Goal: Task Accomplishment & Management: Manage account settings

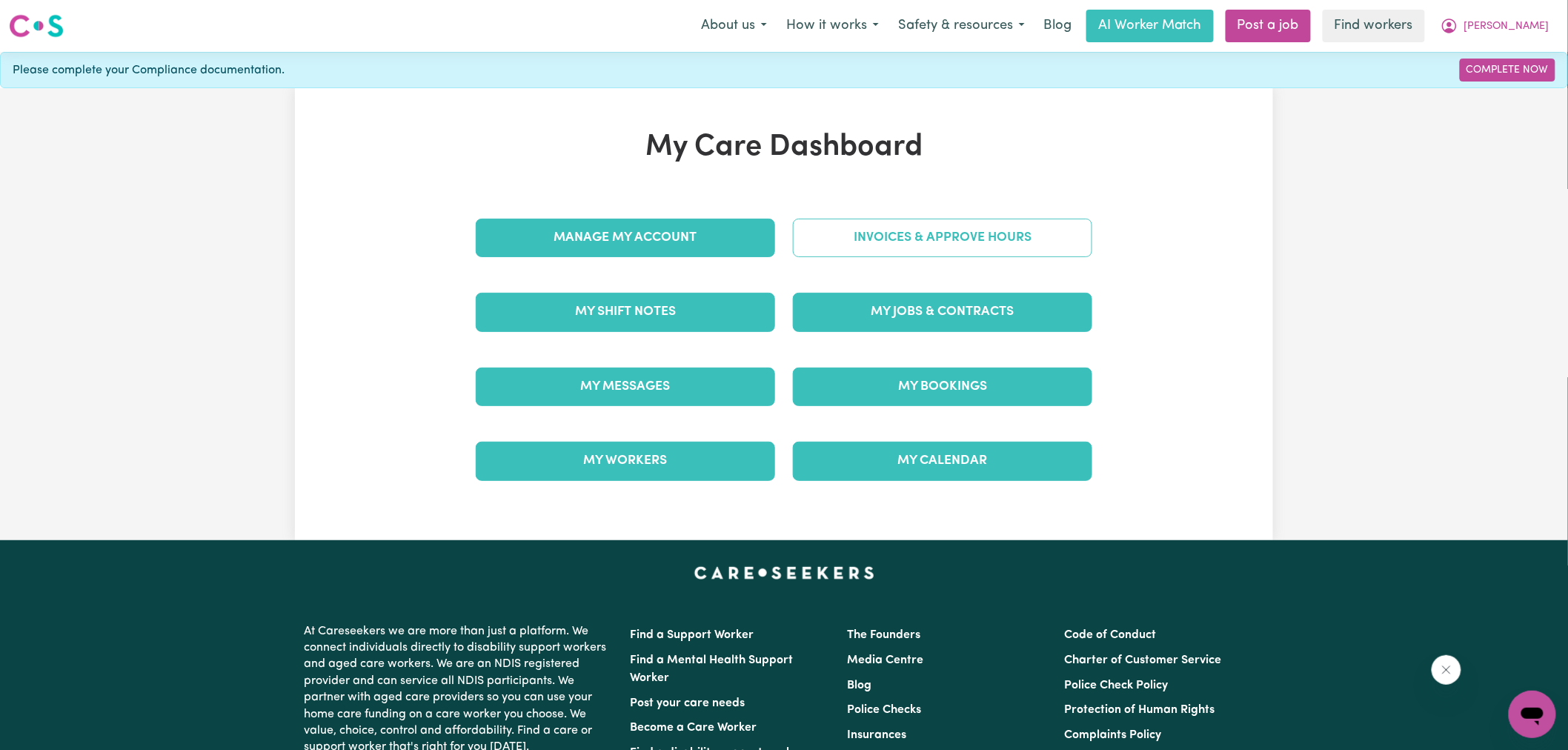
click at [796, 248] on link "Invoices & Approve Hours" at bounding box center [942, 238] width 299 height 39
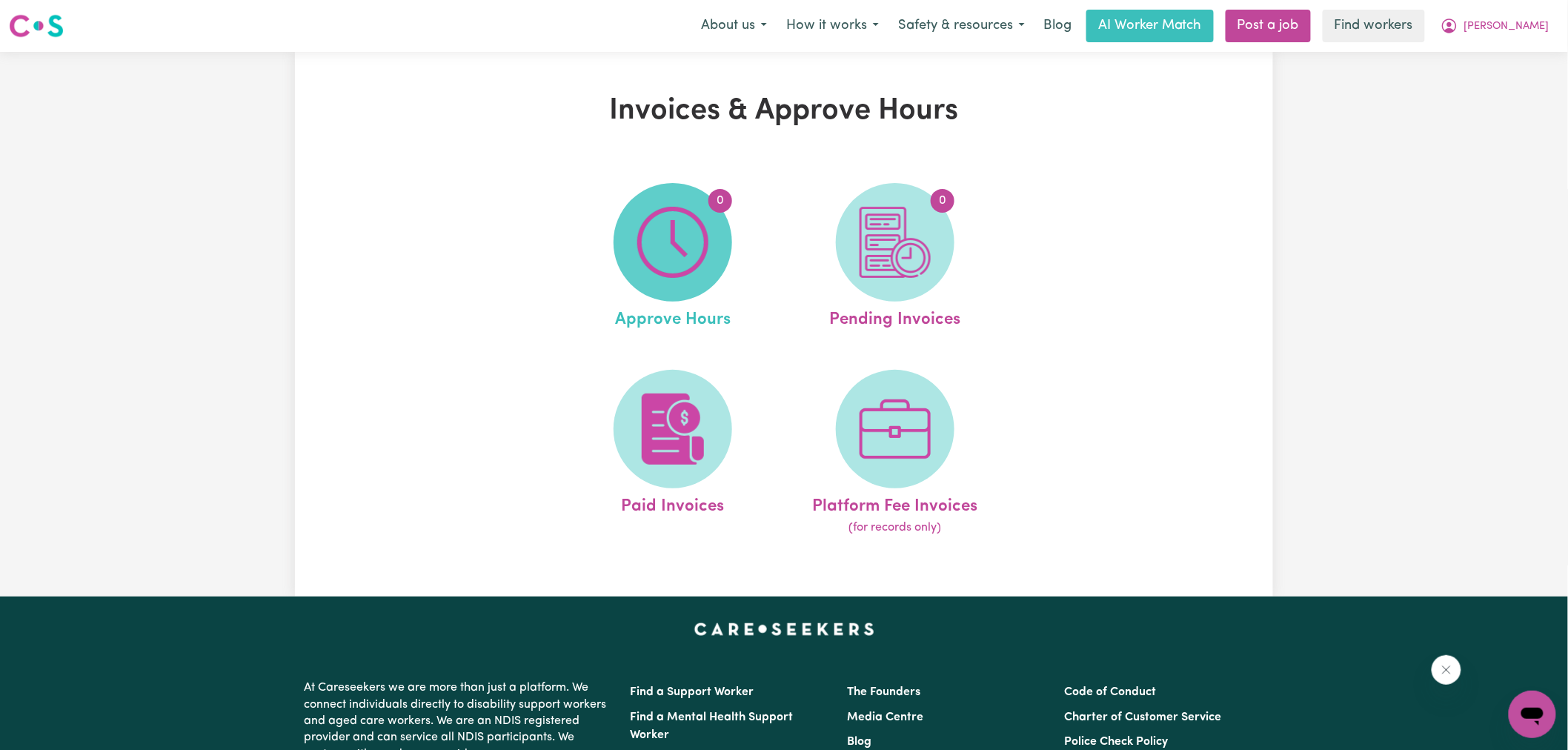
click at [686, 260] on img at bounding box center [673, 242] width 71 height 71
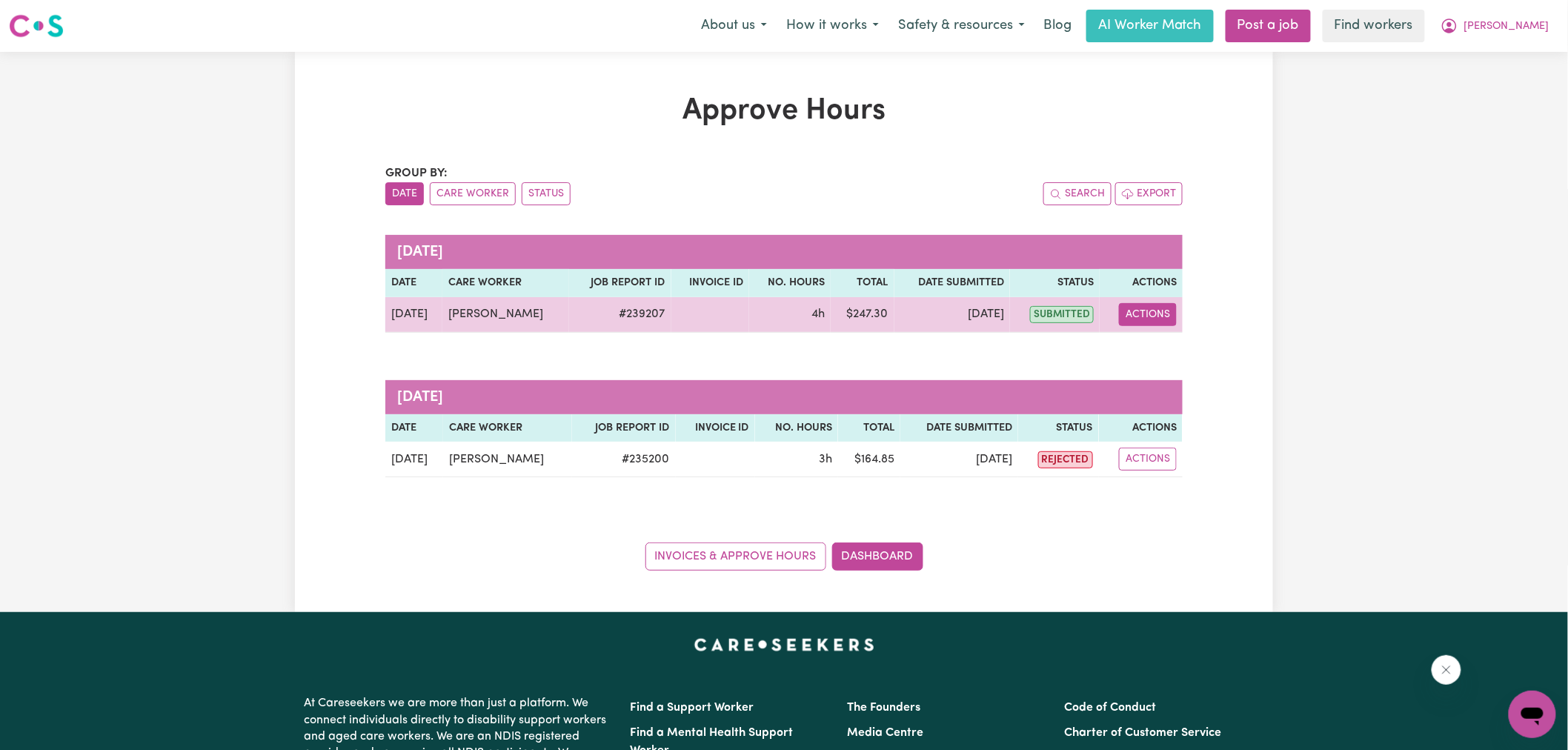
click at [1157, 312] on button "Actions" at bounding box center [1147, 315] width 58 height 23
click at [1174, 354] on link "View Job Report" at bounding box center [1186, 349] width 127 height 29
select select "pm"
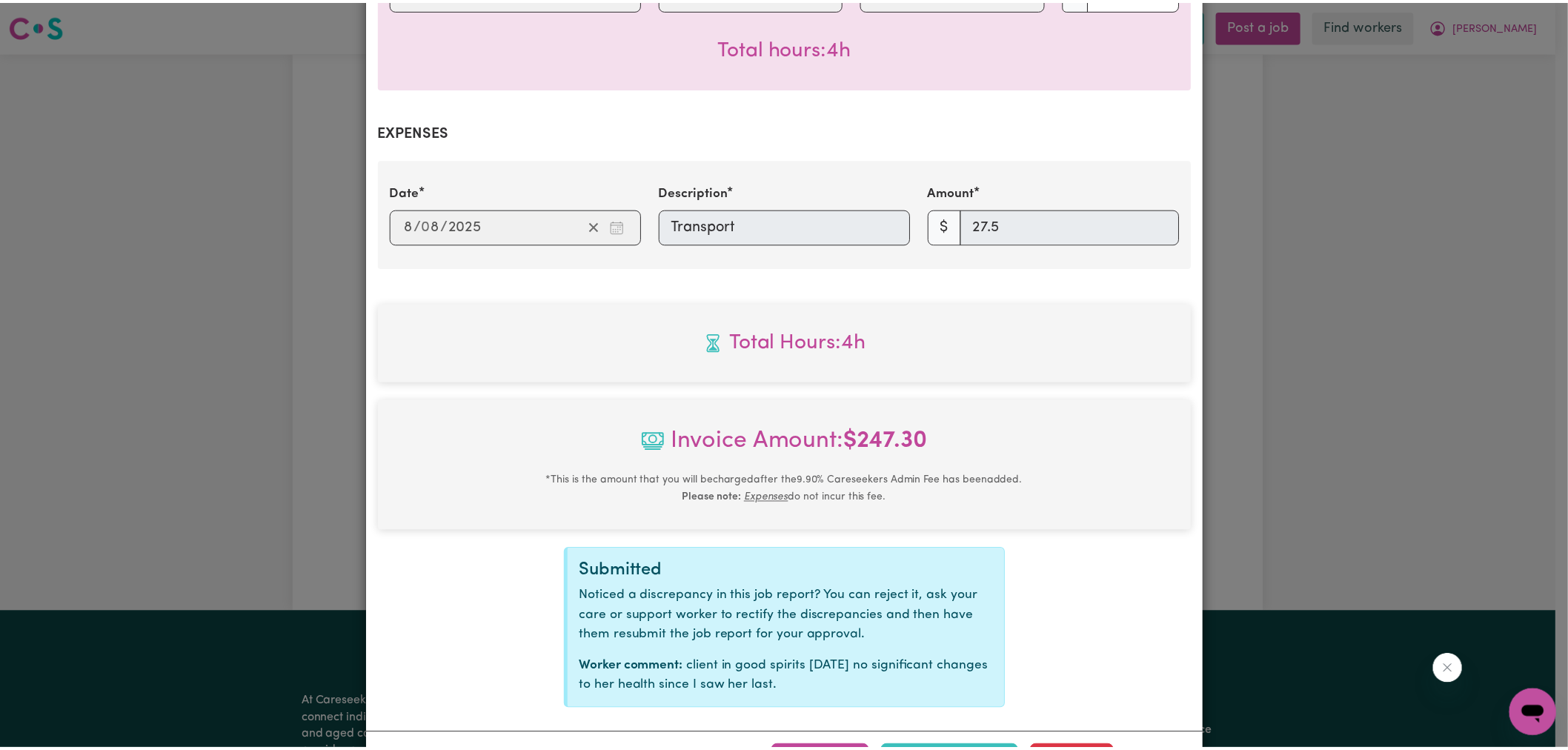
scroll to position [503, 0]
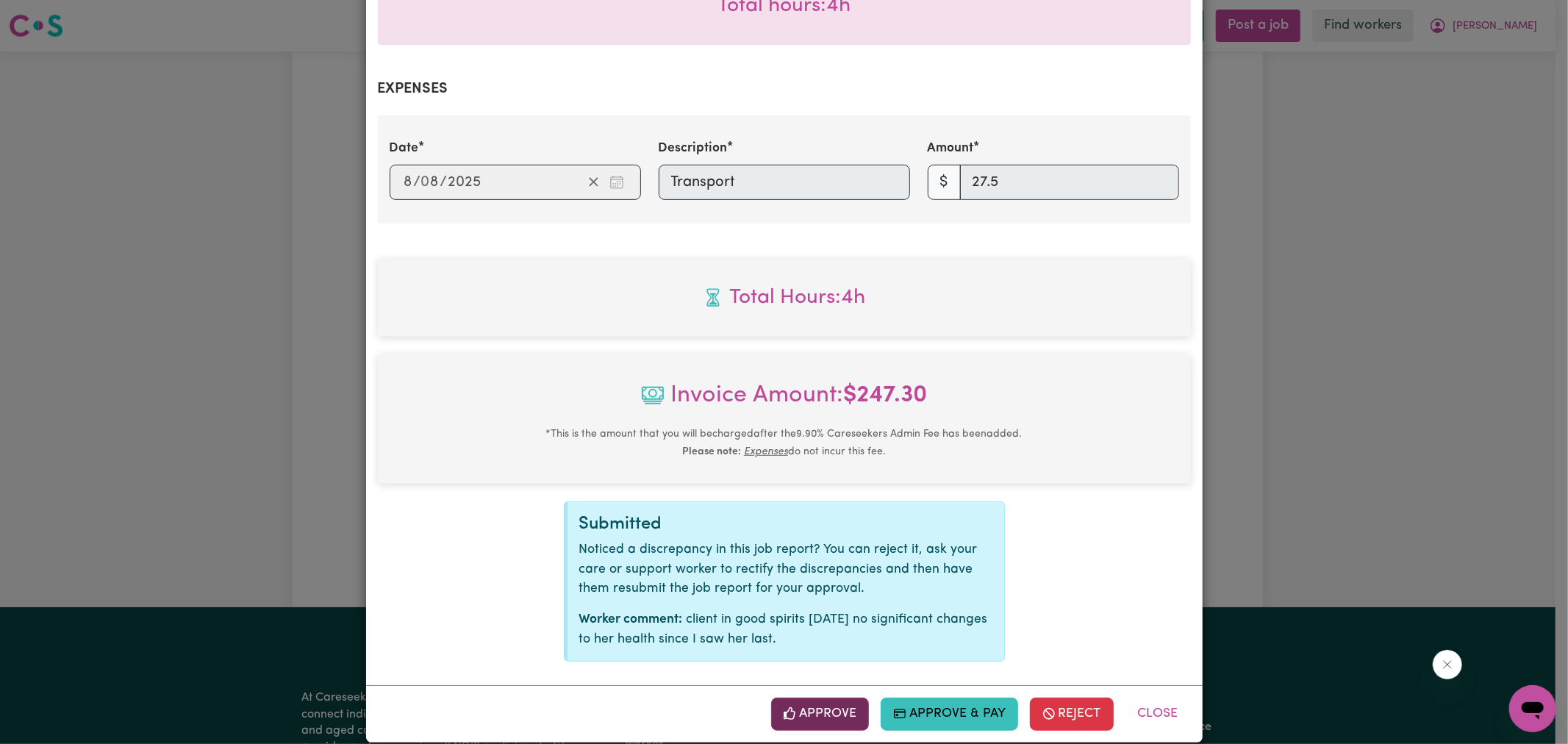
click at [812, 697] on button "Approve" at bounding box center [820, 713] width 98 height 32
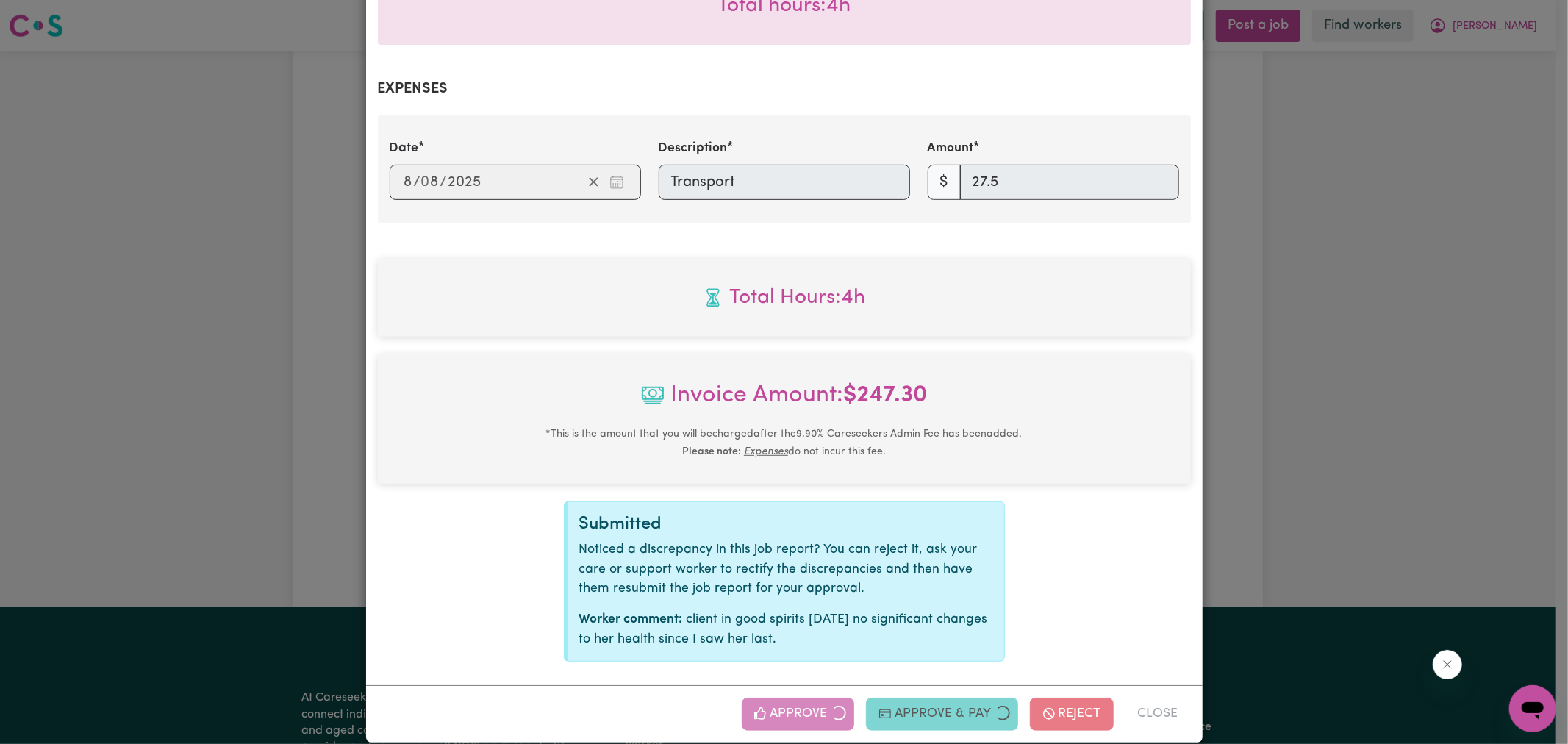
click at [1402, 259] on div "Job Report # 239207 - [PERSON_NAME] Summary Job report # 239207 Client name: [P…" at bounding box center [784, 372] width 1568 height 744
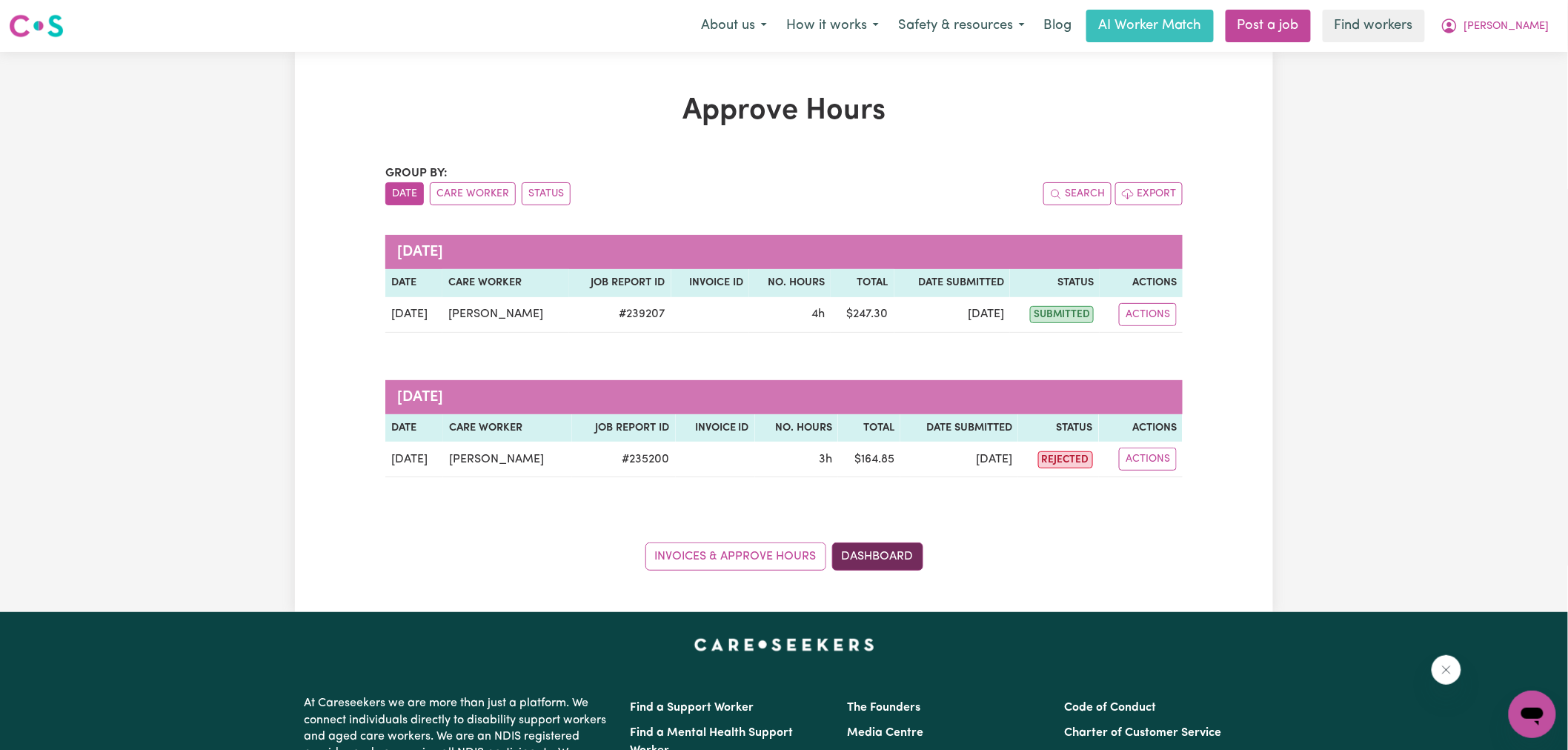
click at [884, 551] on link "Dashboard" at bounding box center [878, 556] width 91 height 28
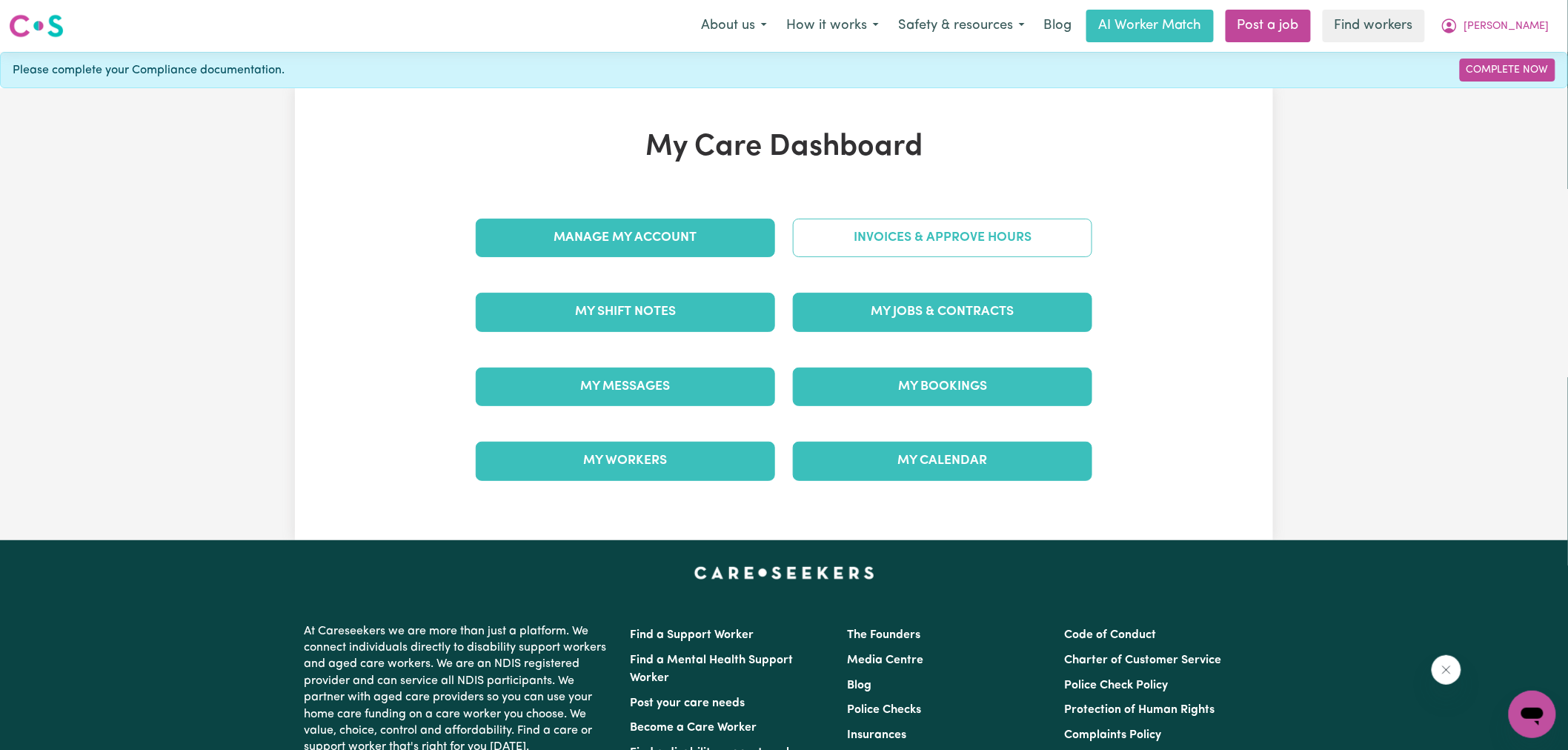
click at [898, 239] on link "Invoices & Approve Hours" at bounding box center [942, 238] width 299 height 39
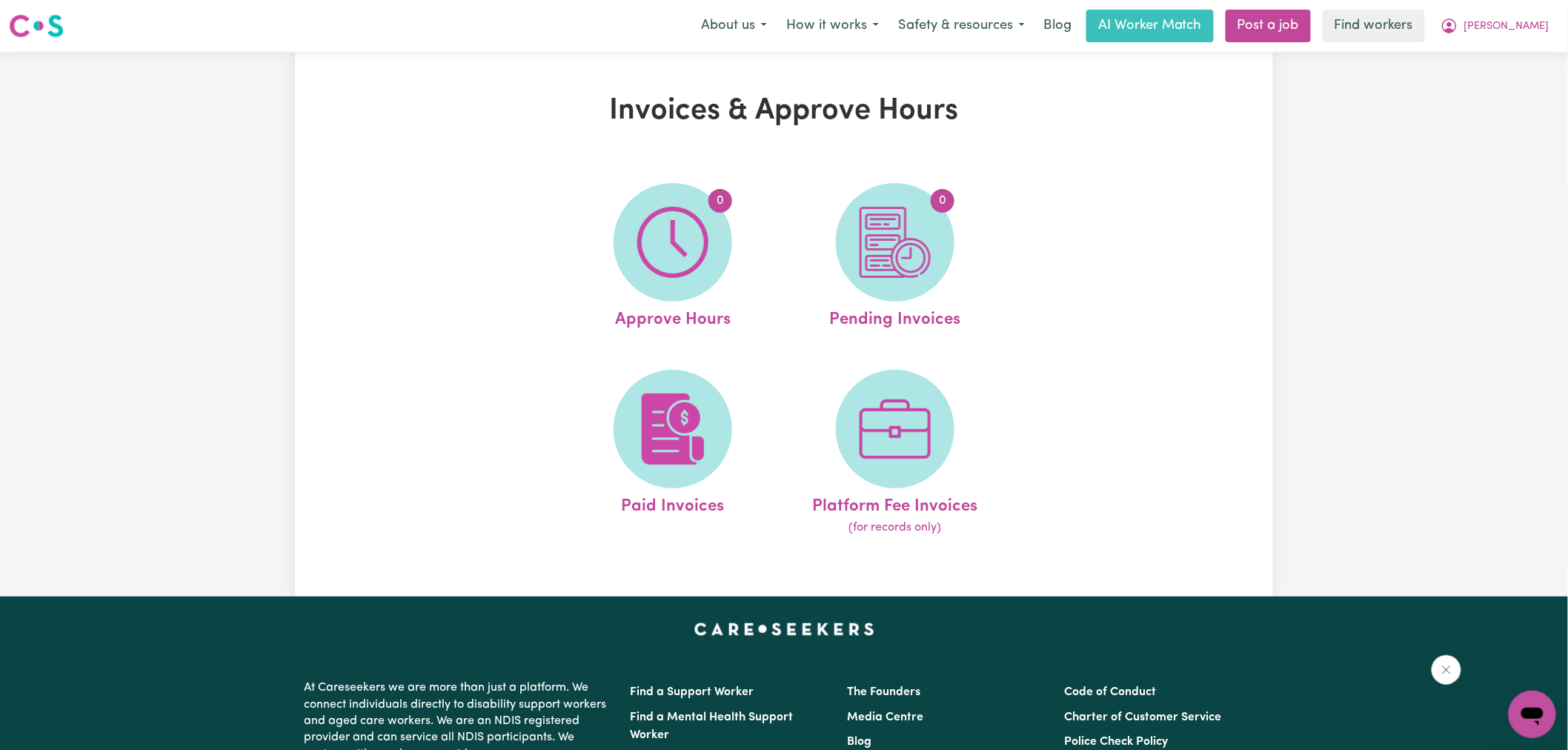
click at [904, 261] on img at bounding box center [895, 242] width 71 height 71
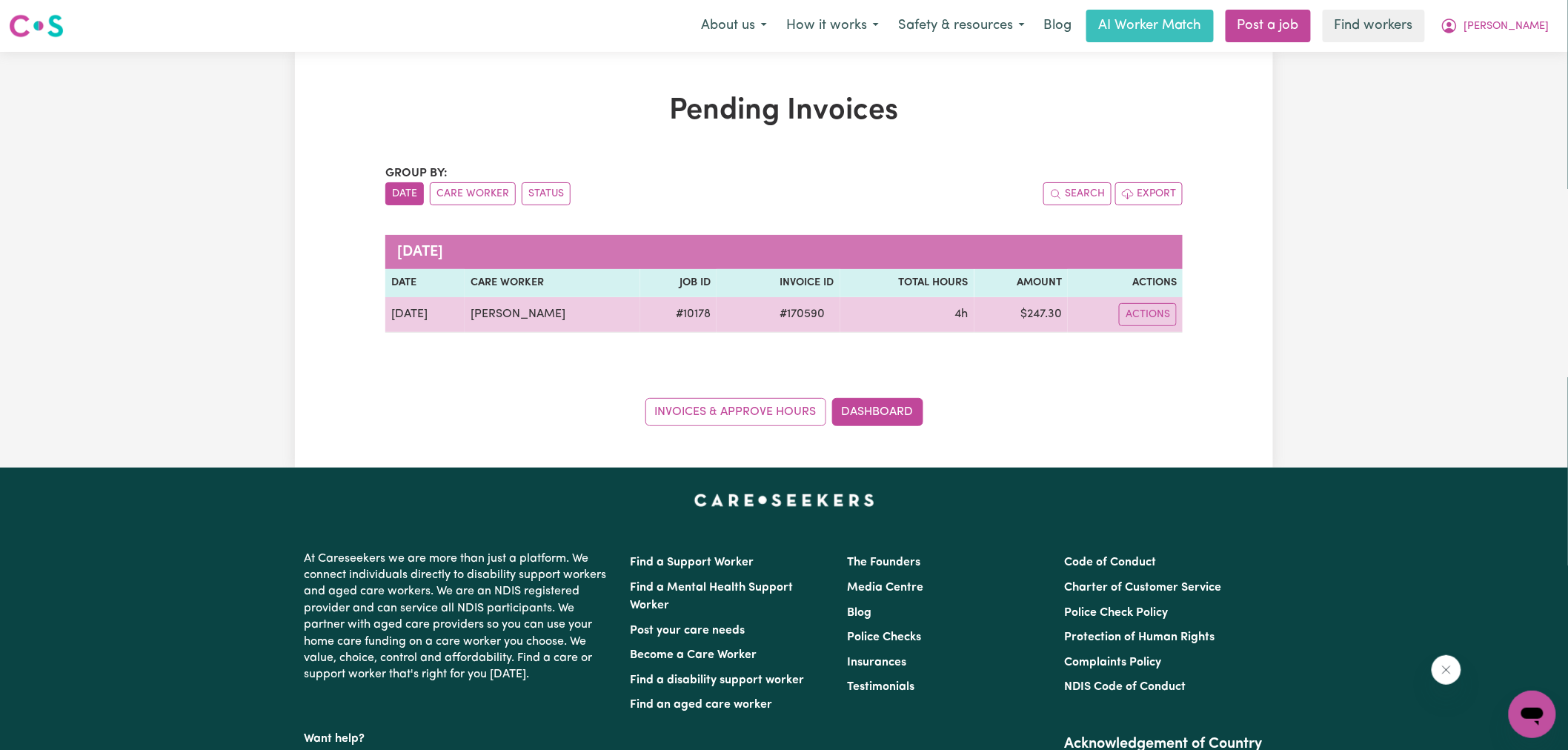
click at [786, 316] on span "# 170590" at bounding box center [803, 314] width 63 height 18
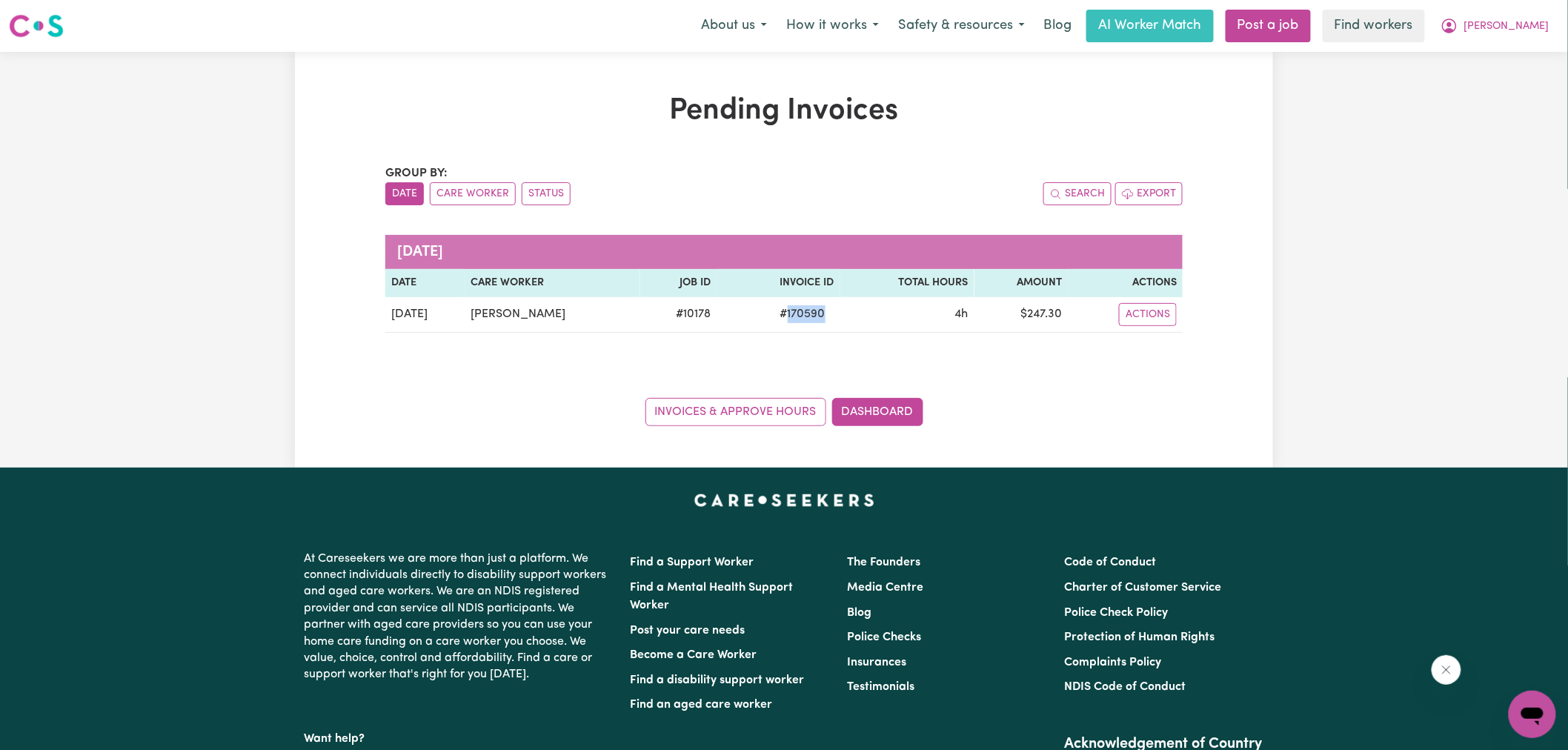
copy span "170590"
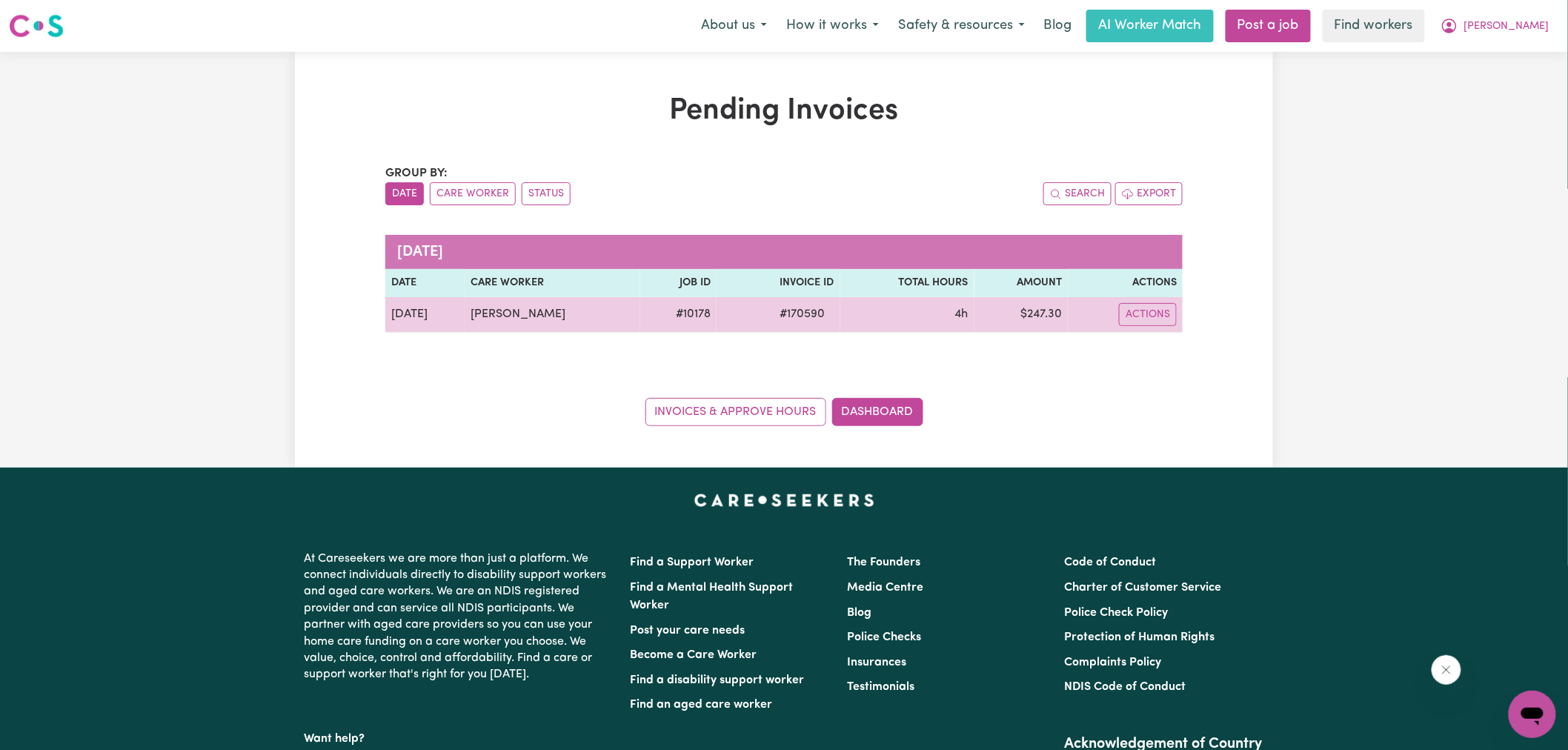
click at [1031, 325] on td "$ 247.30" at bounding box center [1021, 315] width 94 height 36
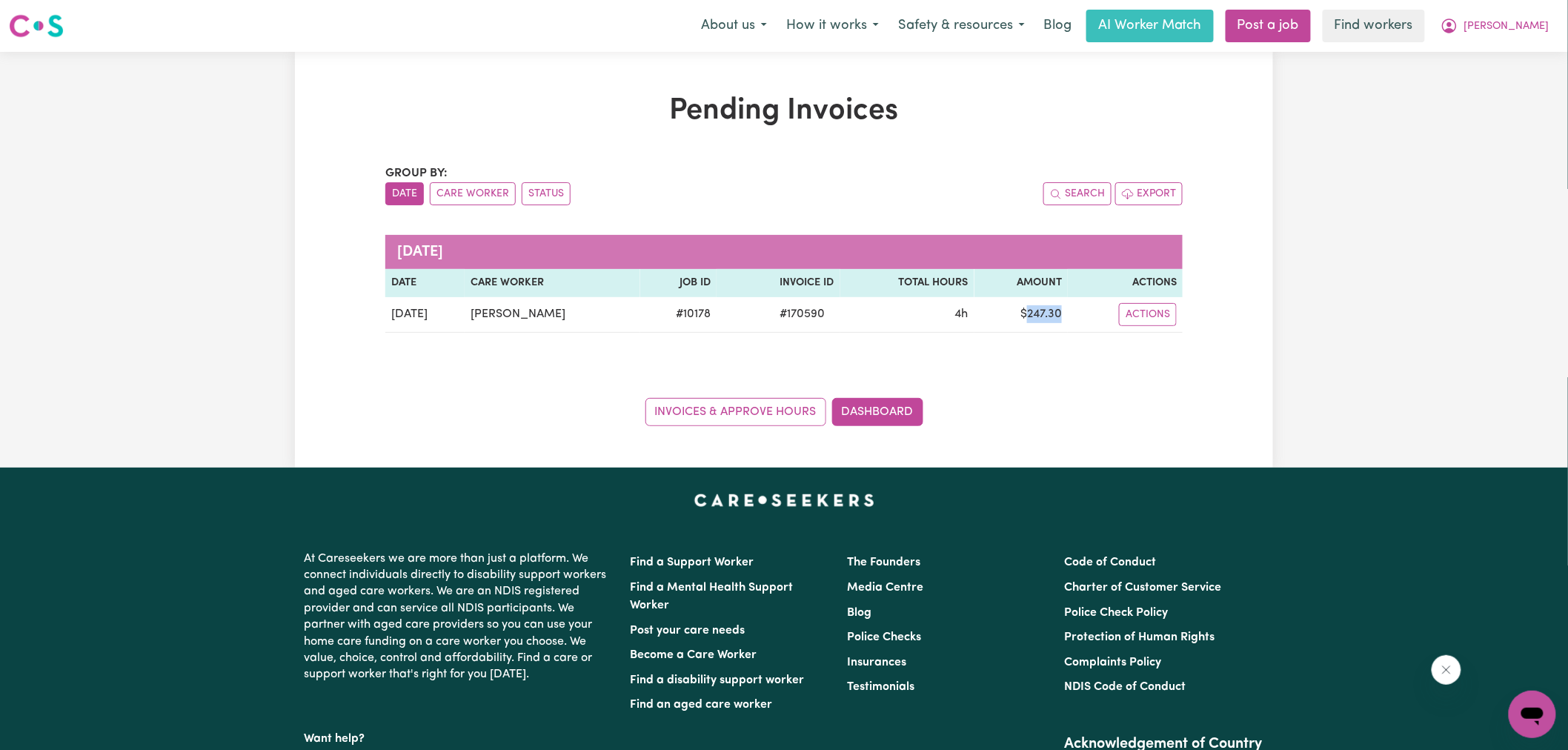
copy td "247.30"
click at [1458, 21] on icon "My Account" at bounding box center [1449, 26] width 18 height 18
click at [1501, 82] on link "Logout" at bounding box center [1499, 85] width 117 height 28
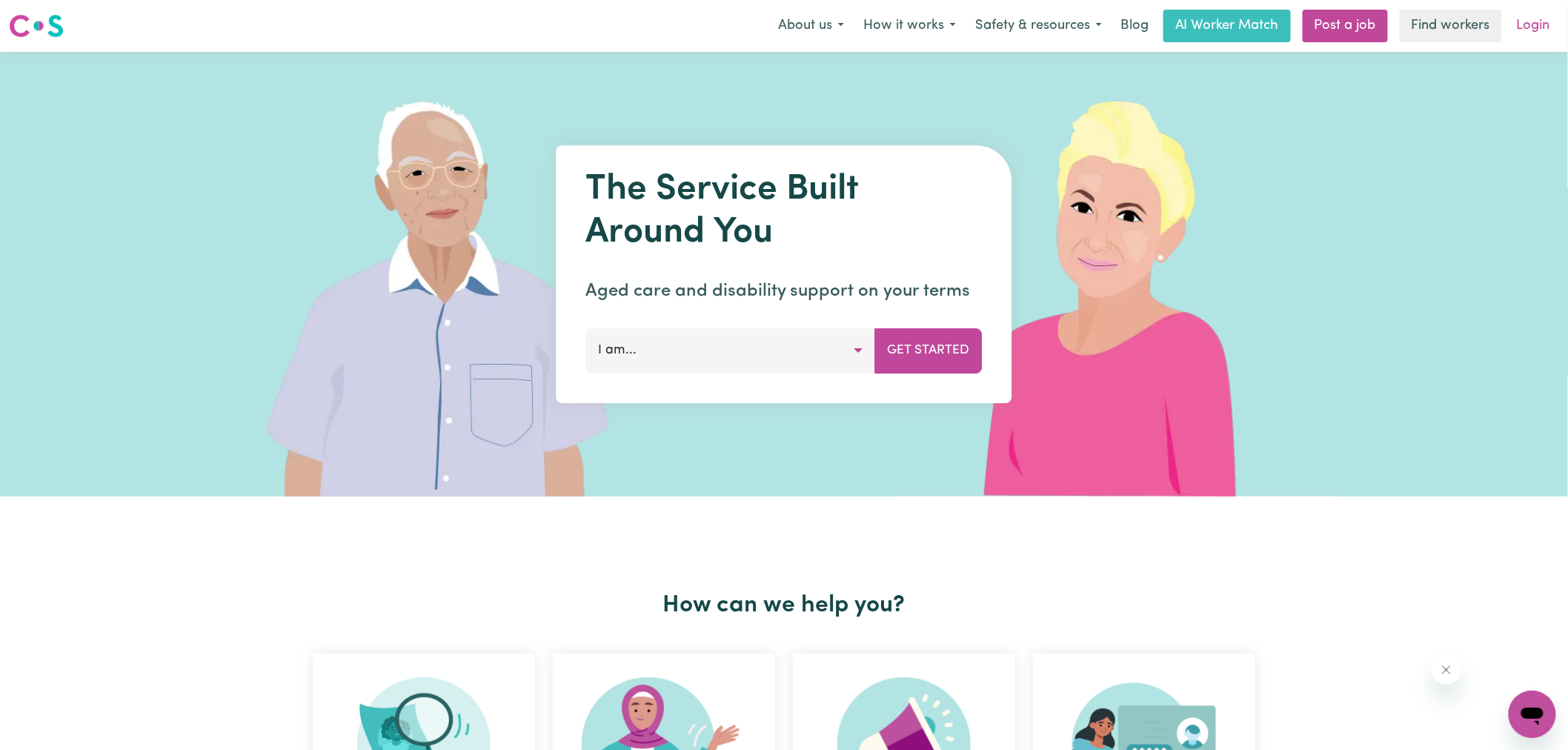
click at [1530, 27] on link "Login" at bounding box center [1533, 26] width 51 height 32
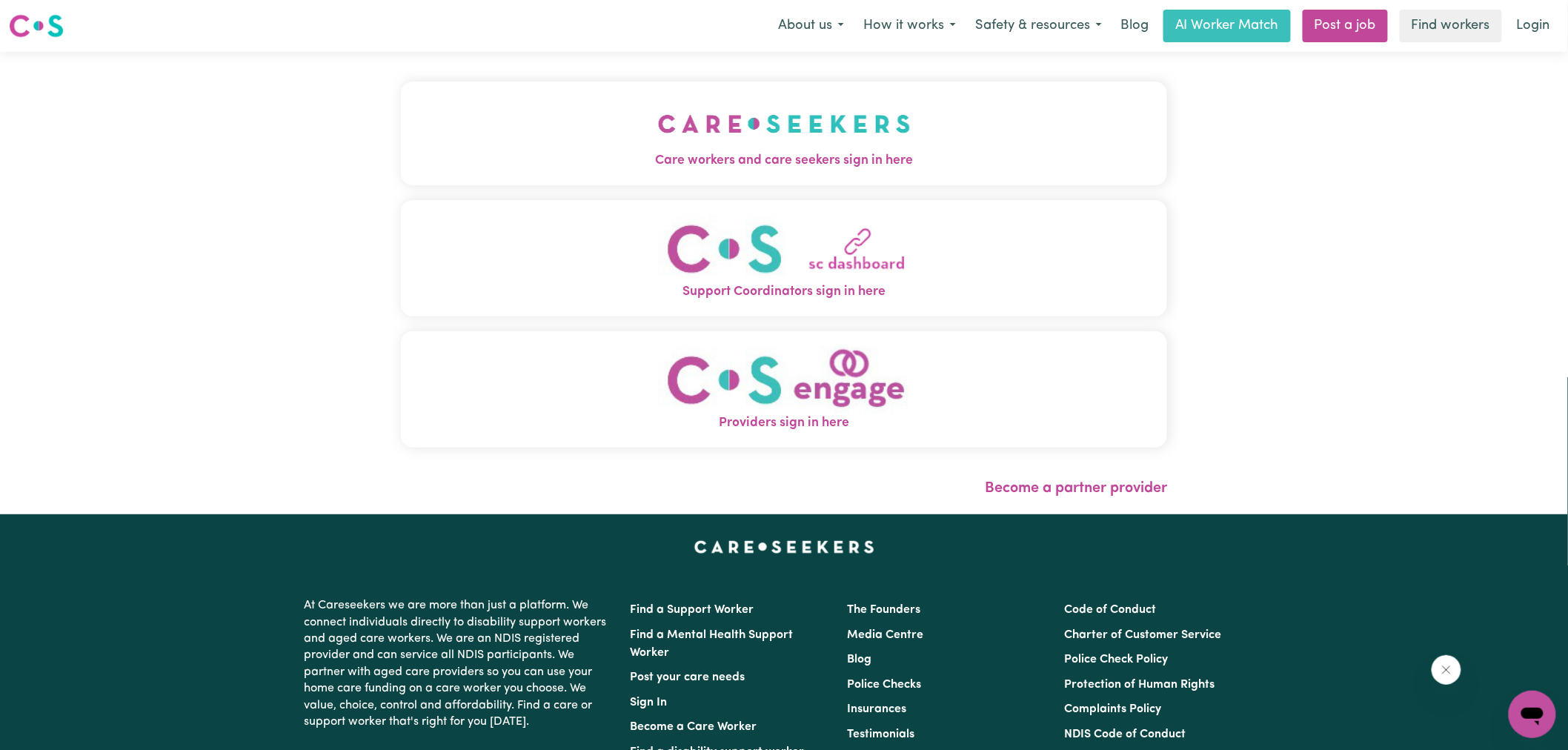
click at [629, 166] on span "Care workers and care seekers sign in here" at bounding box center [783, 160] width 766 height 19
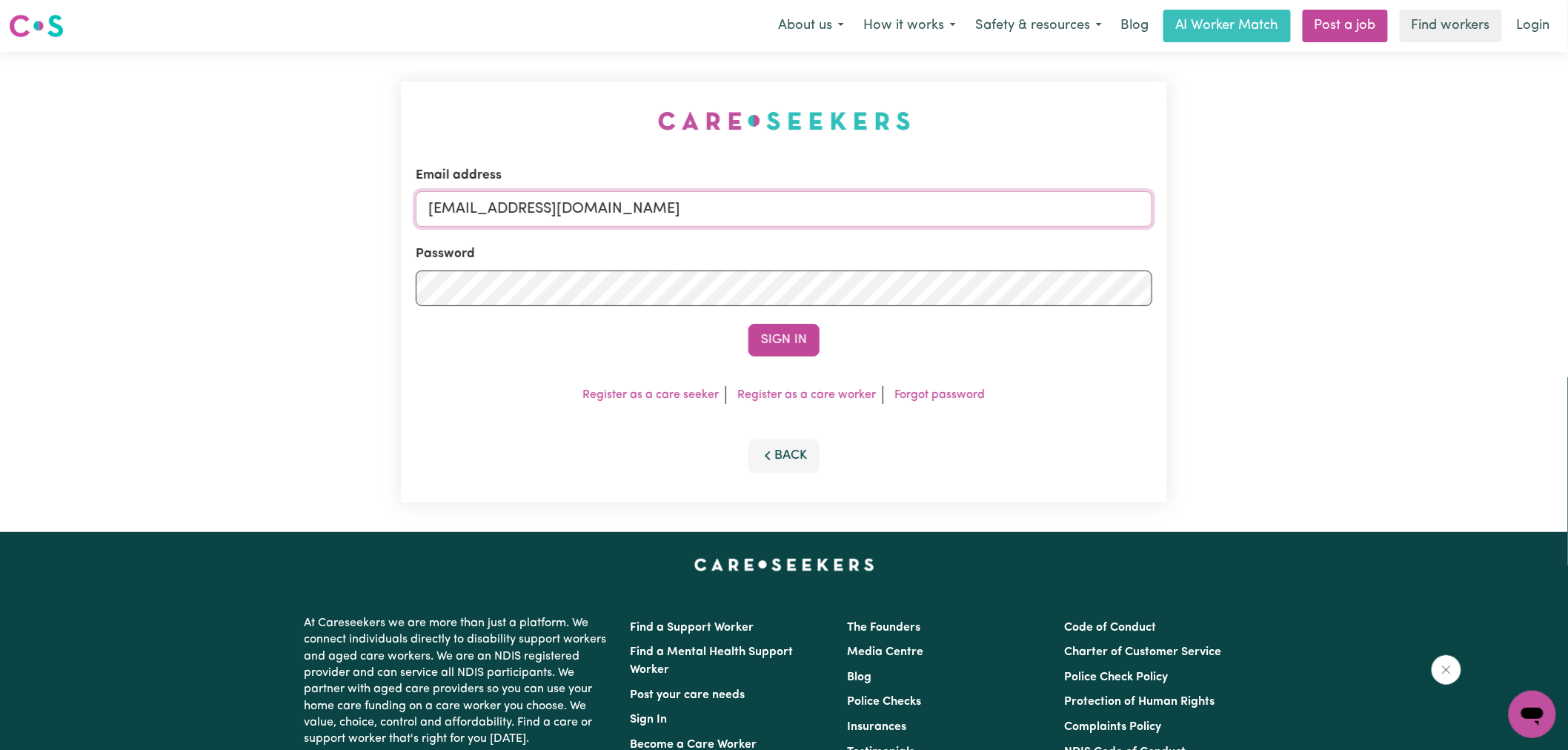
drag, startPoint x: 519, startPoint y: 209, endPoint x: 1365, endPoint y: 261, distance: 847.6
click at [1365, 261] on div "Email address [EMAIL_ADDRESS][DOMAIN_NAME] Password Sign In Register as a care …" at bounding box center [784, 291] width 1568 height 480
type input "[EMAIL_ADDRESS][DOMAIN_NAME]"
click at [748, 324] on button "Sign In" at bounding box center [784, 340] width 71 height 32
